Goal: Transaction & Acquisition: Subscribe to service/newsletter

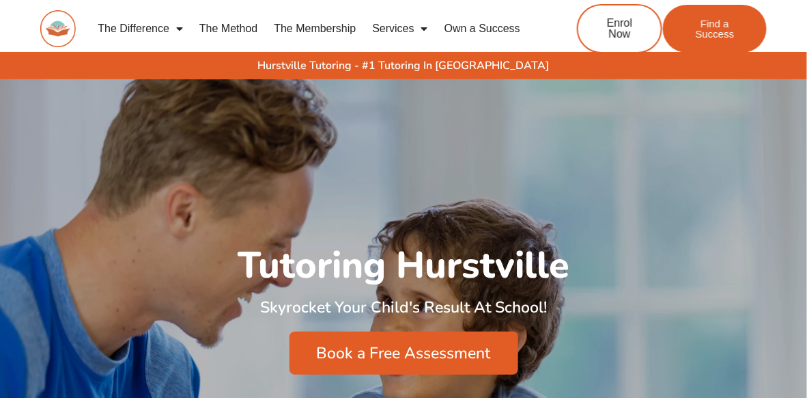
click at [301, 27] on link "The Membership" at bounding box center [315, 28] width 98 height 31
click at [346, 33] on link "The Membership" at bounding box center [315, 28] width 98 height 31
click at [346, 32] on link "The Membership" at bounding box center [315, 28] width 98 height 31
click at [345, 32] on link "The Membership" at bounding box center [315, 28] width 98 height 31
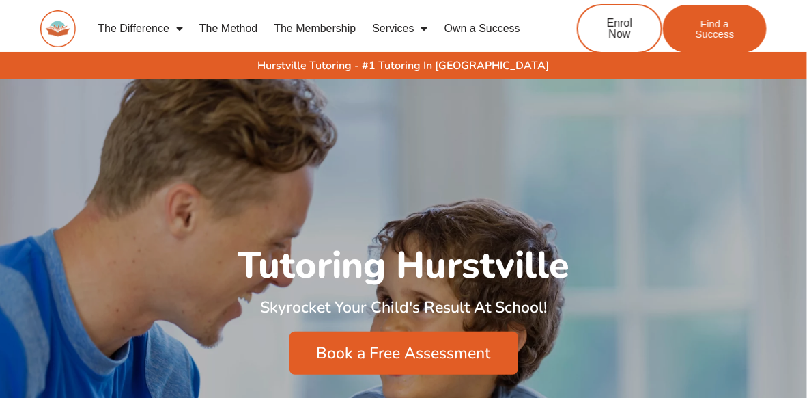
click at [345, 32] on link "The Membership" at bounding box center [315, 28] width 98 height 31
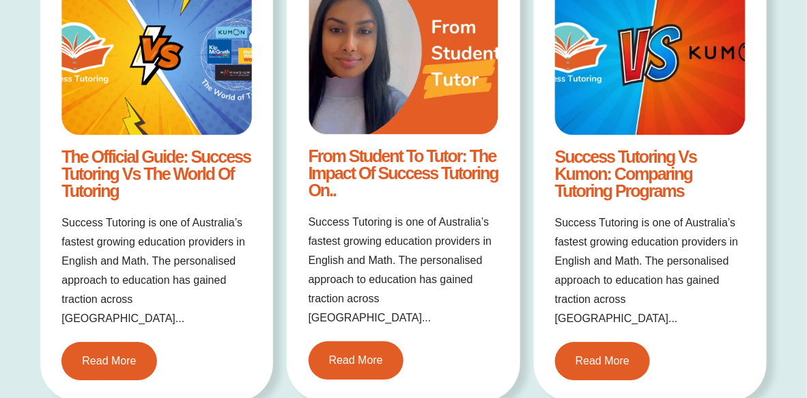
scroll to position [2485, 0]
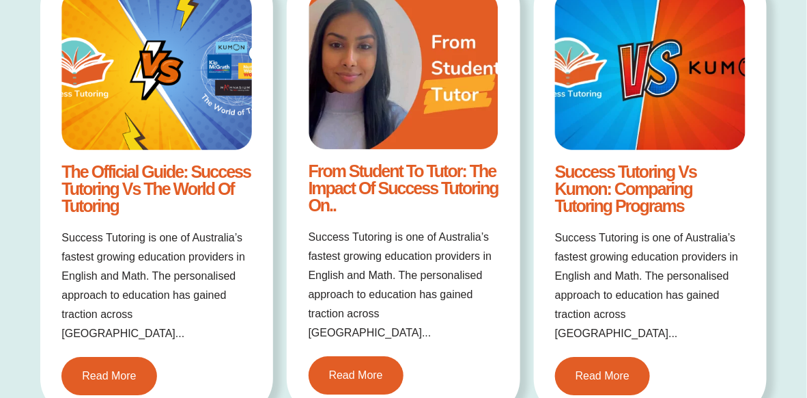
drag, startPoint x: 784, startPoint y: 207, endPoint x: 787, endPoint y: 141, distance: 66.3
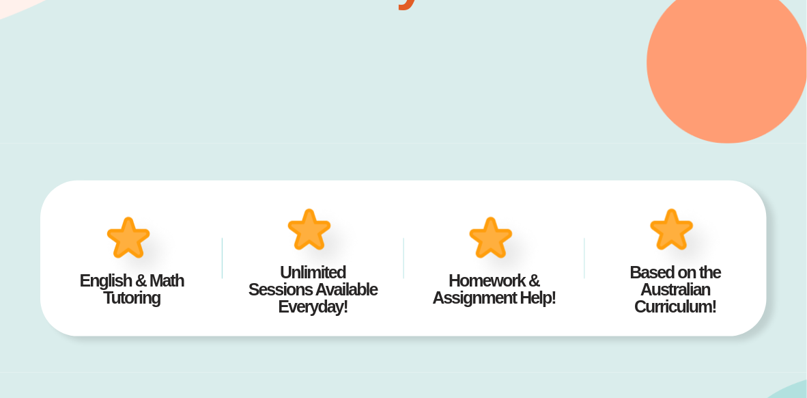
scroll to position [0, 0]
